Goal: Download file/media

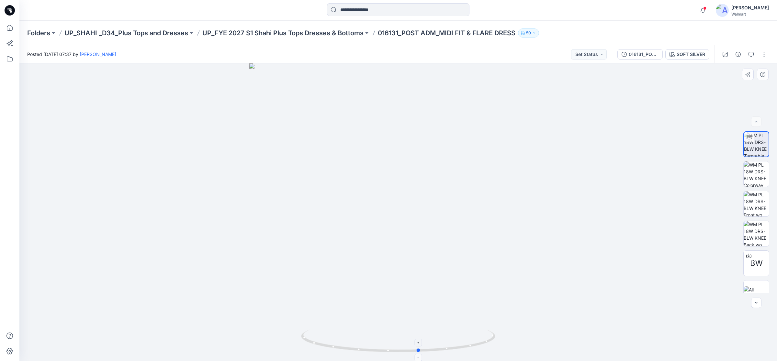
drag, startPoint x: 319, startPoint y: 345, endPoint x: 424, endPoint y: 350, distance: 105.3
click at [424, 350] on icon at bounding box center [399, 342] width 196 height 24
click at [354, 6] on input at bounding box center [398, 9] width 142 height 13
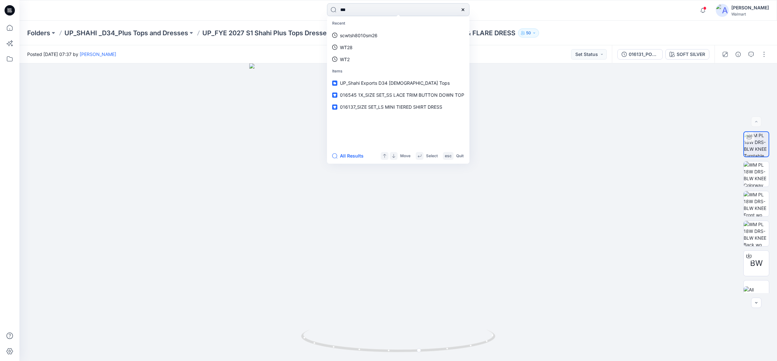
type input "****"
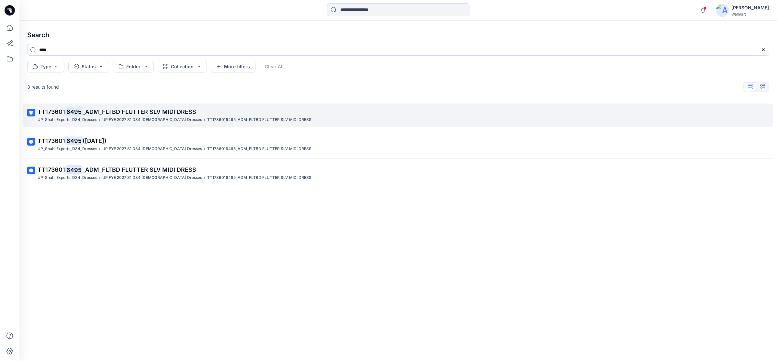
click at [90, 109] on span "_ADM_FLTBD FLUTTER SLV MIDI DRESS" at bounding box center [140, 111] width 114 height 7
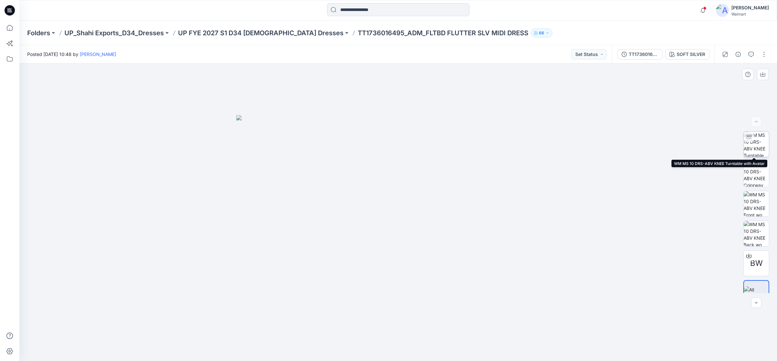
click at [754, 142] on img at bounding box center [755, 144] width 25 height 25
drag, startPoint x: 399, startPoint y: 176, endPoint x: 397, endPoint y: 200, distance: 24.0
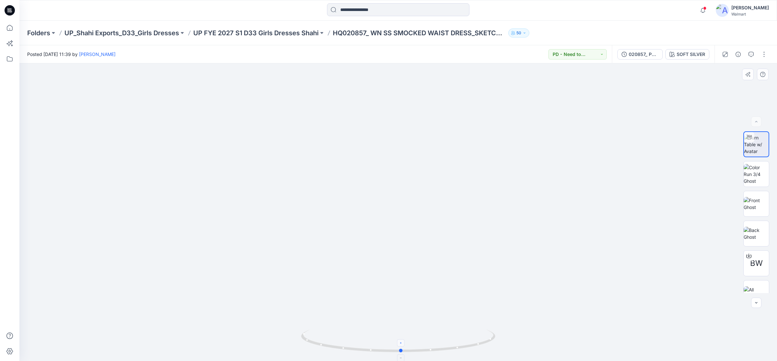
drag, startPoint x: 397, startPoint y: 353, endPoint x: 401, endPoint y: 345, distance: 9.3
click at [401, 345] on icon at bounding box center [399, 342] width 196 height 24
click at [280, 34] on p "UP FYE 2027 S1 D33 Girls Dresses Shahi" at bounding box center [255, 32] width 125 height 9
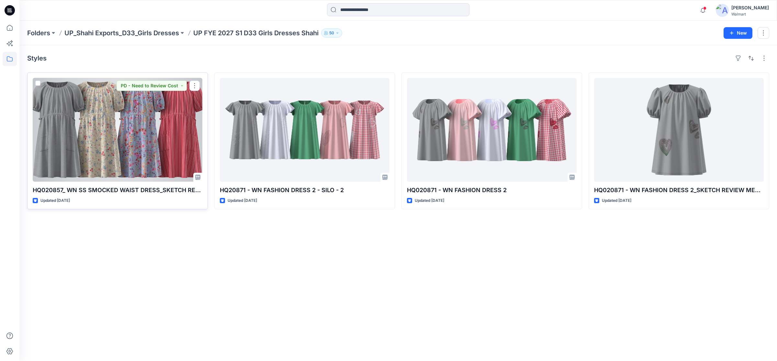
click at [84, 108] on div at bounding box center [118, 130] width 170 height 104
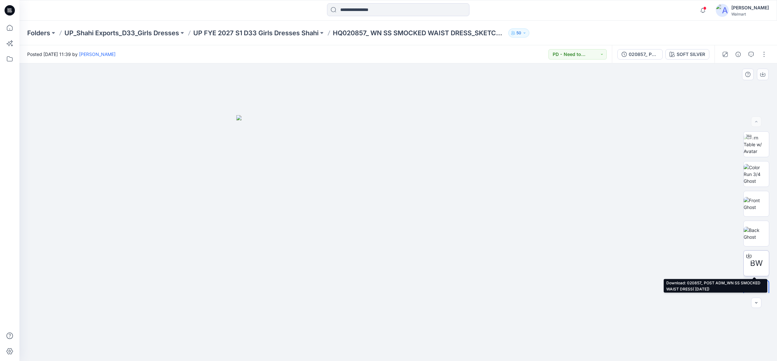
click at [747, 258] on icon at bounding box center [748, 257] width 5 height 4
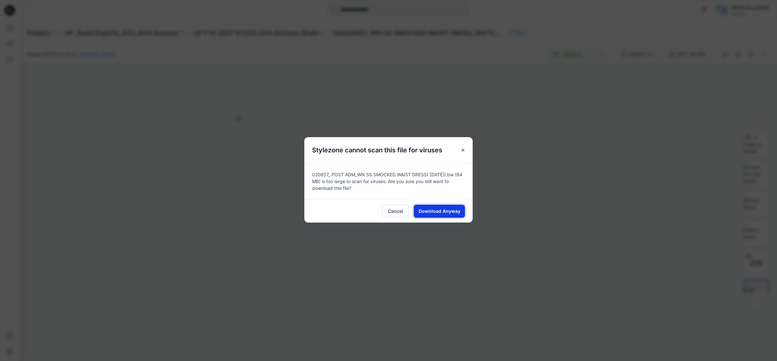
click at [438, 208] on span "Download Anyway" at bounding box center [439, 211] width 42 height 7
